Goal: Task Accomplishment & Management: Use online tool/utility

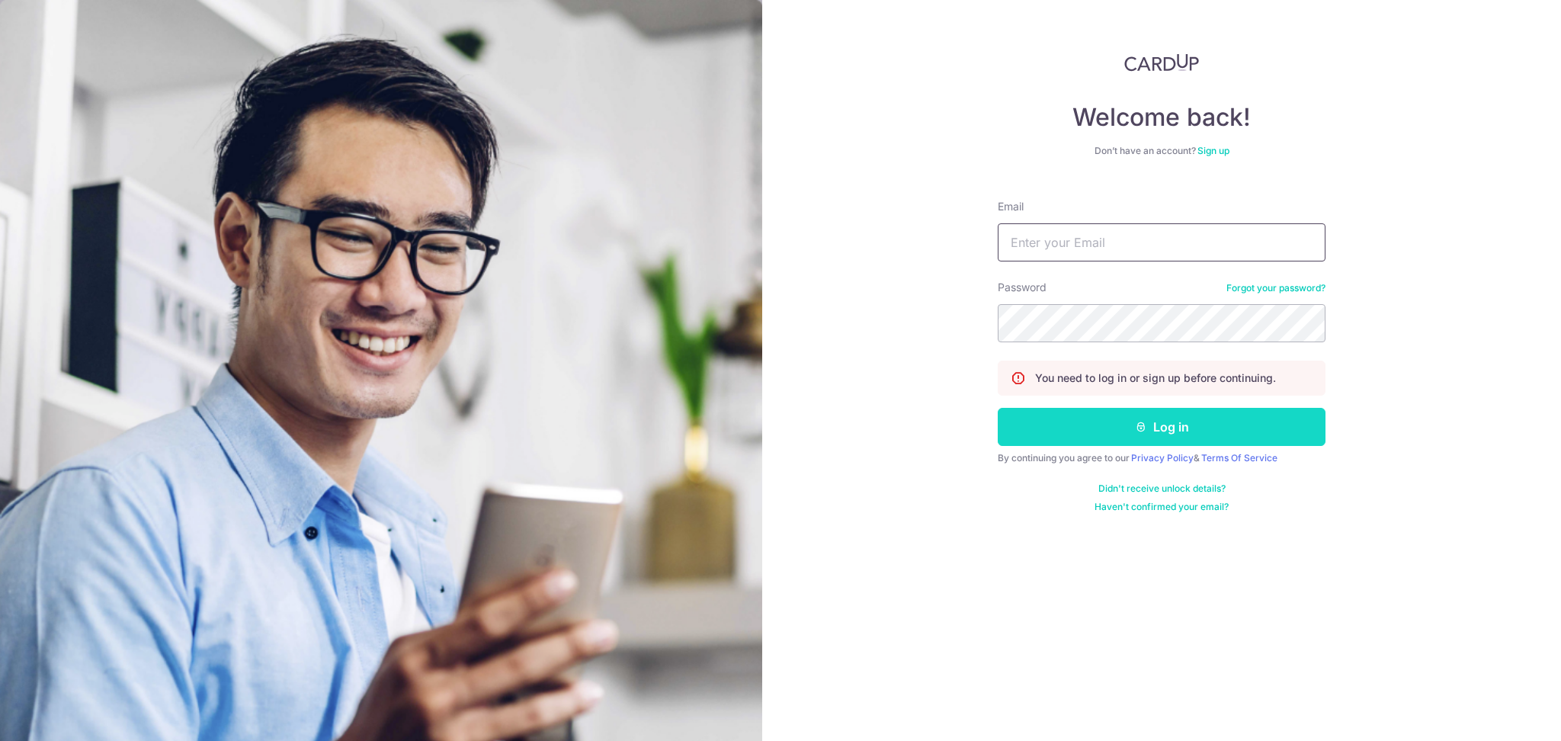
type input "[EMAIL_ADDRESS][DOMAIN_NAME]"
click at [1183, 439] on button "Log in" at bounding box center [1162, 427] width 328 height 38
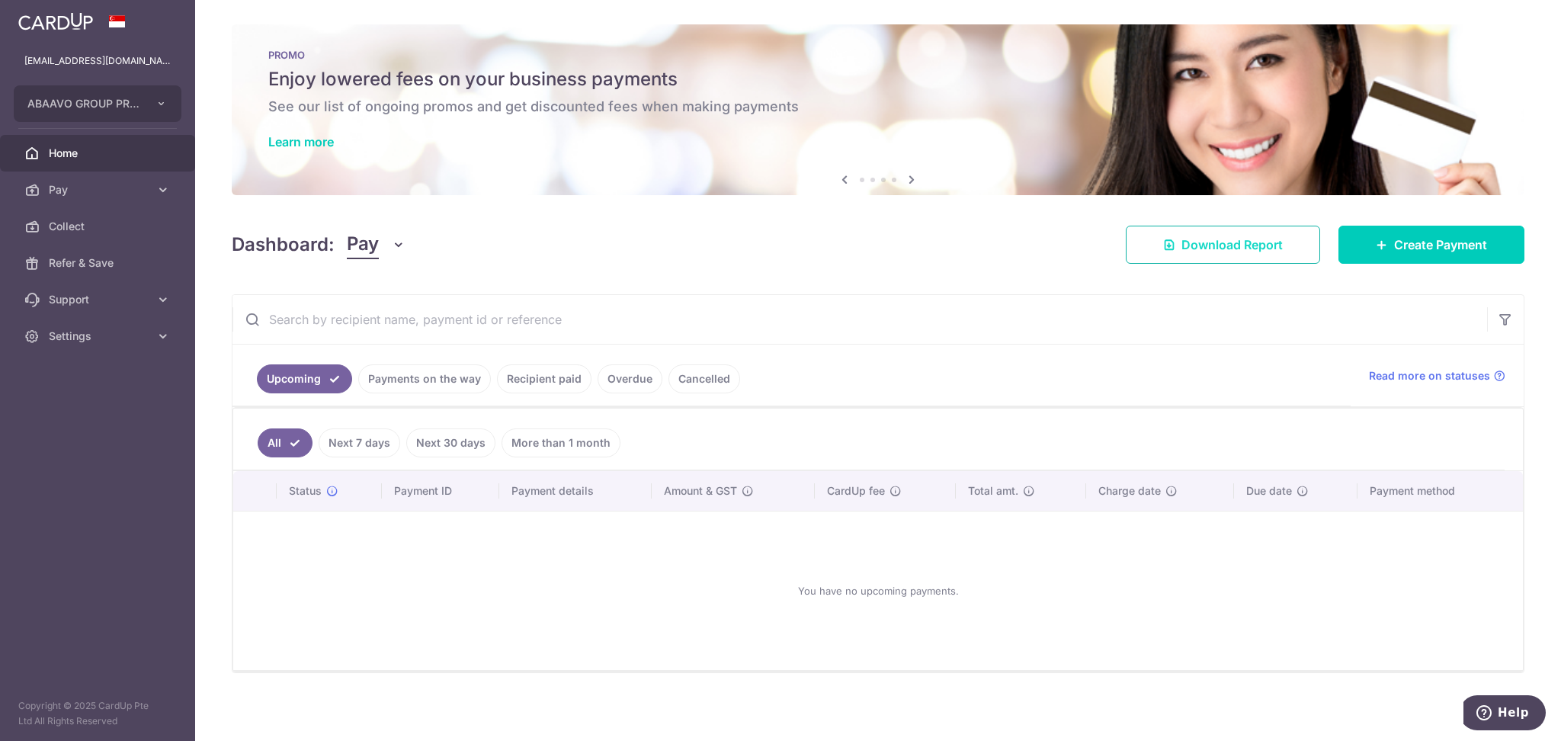
click at [1209, 249] on span "Download Report" at bounding box center [1231, 244] width 101 height 18
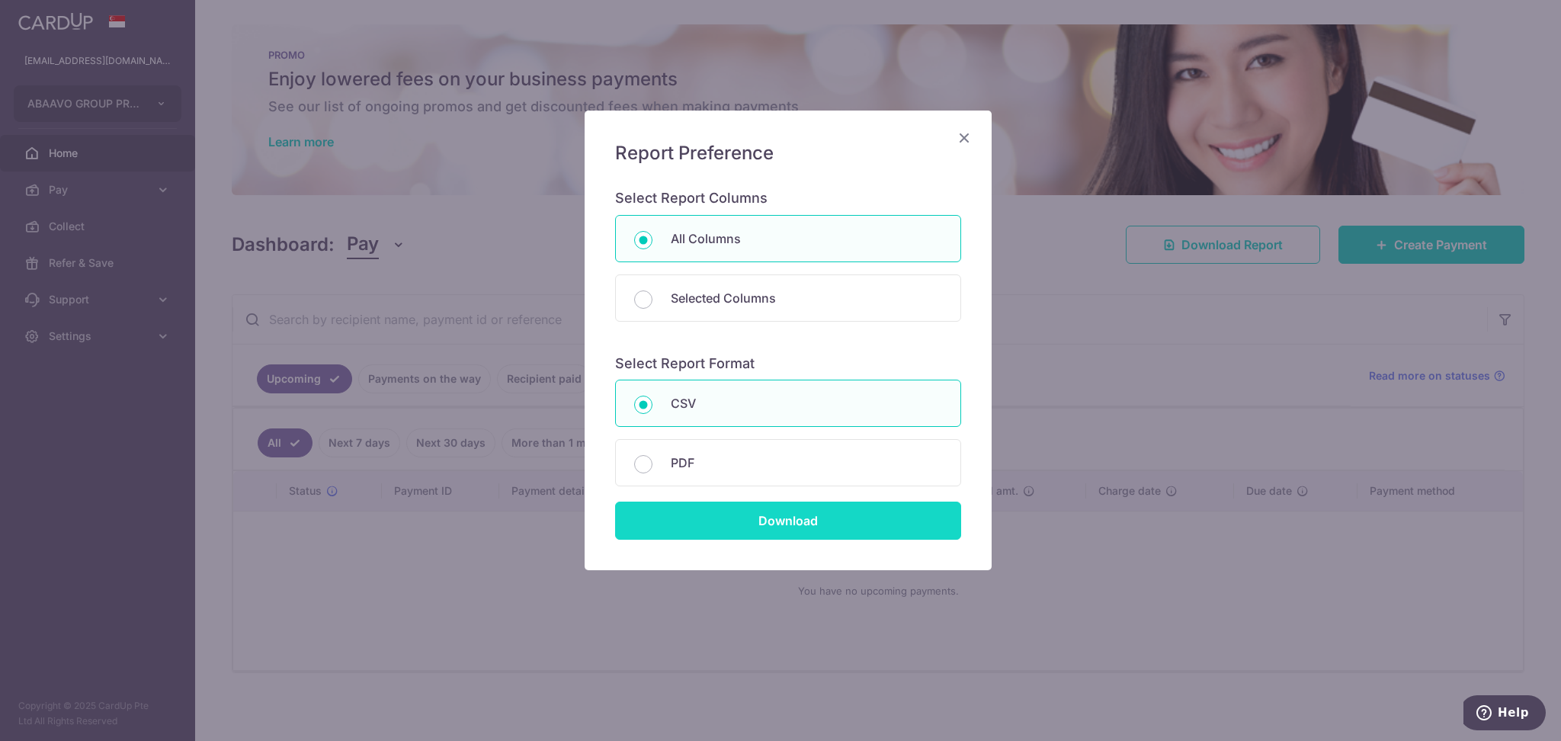
click at [813, 527] on input "Download" at bounding box center [788, 520] width 346 height 38
